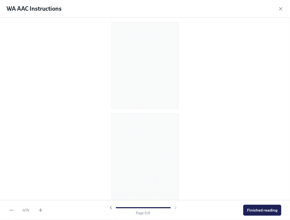
scroll to position [371, 0]
click at [175, 209] on div at bounding box center [143, 207] width 70 height 5
click at [115, 207] on div at bounding box center [143, 207] width 70 height 5
click at [110, 207] on icon "button" at bounding box center [110, 207] width 5 height 5
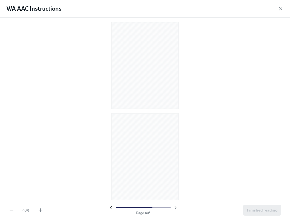
scroll to position [371, 0]
click at [41, 210] on icon "button" at bounding box center [40, 210] width 3 height 0
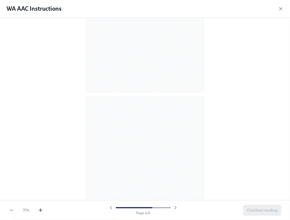
click at [40, 213] on icon "button" at bounding box center [40, 210] width 5 height 5
drag, startPoint x: 40, startPoint y: 213, endPoint x: 39, endPoint y: 208, distance: 4.5
click at [40, 211] on icon "button" at bounding box center [40, 210] width 5 height 5
click at [42, 210] on icon "button" at bounding box center [40, 210] width 5 height 5
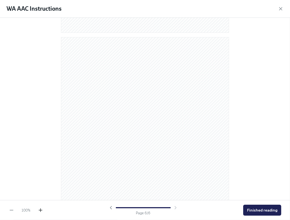
click at [42, 210] on icon "button" at bounding box center [40, 210] width 5 height 5
click at [41, 210] on icon "button" at bounding box center [40, 210] width 5 height 5
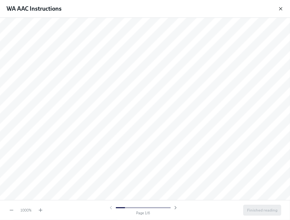
click at [282, 8] on icon "button" at bounding box center [280, 8] width 5 height 5
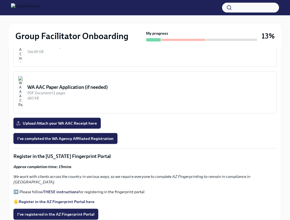
scroll to position [504, 0]
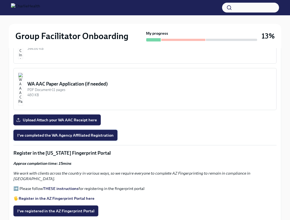
click at [79, 133] on span "I've completed the WA Agency Affiliated Registration" at bounding box center [65, 135] width 96 height 5
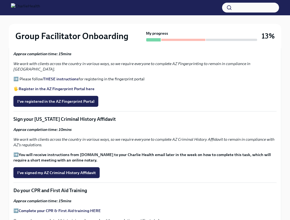
scroll to position [611, 0]
